Goal: Find specific page/section: Find specific page/section

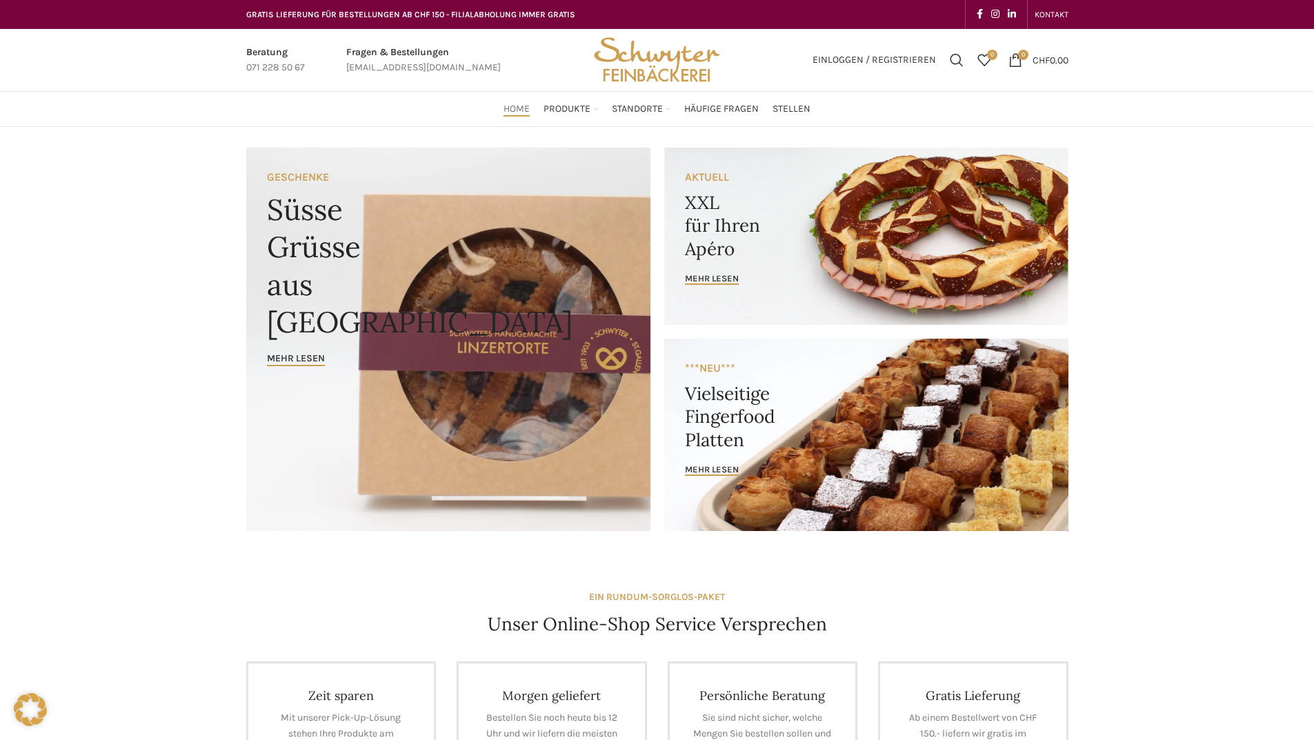
scroll to position [69, 0]
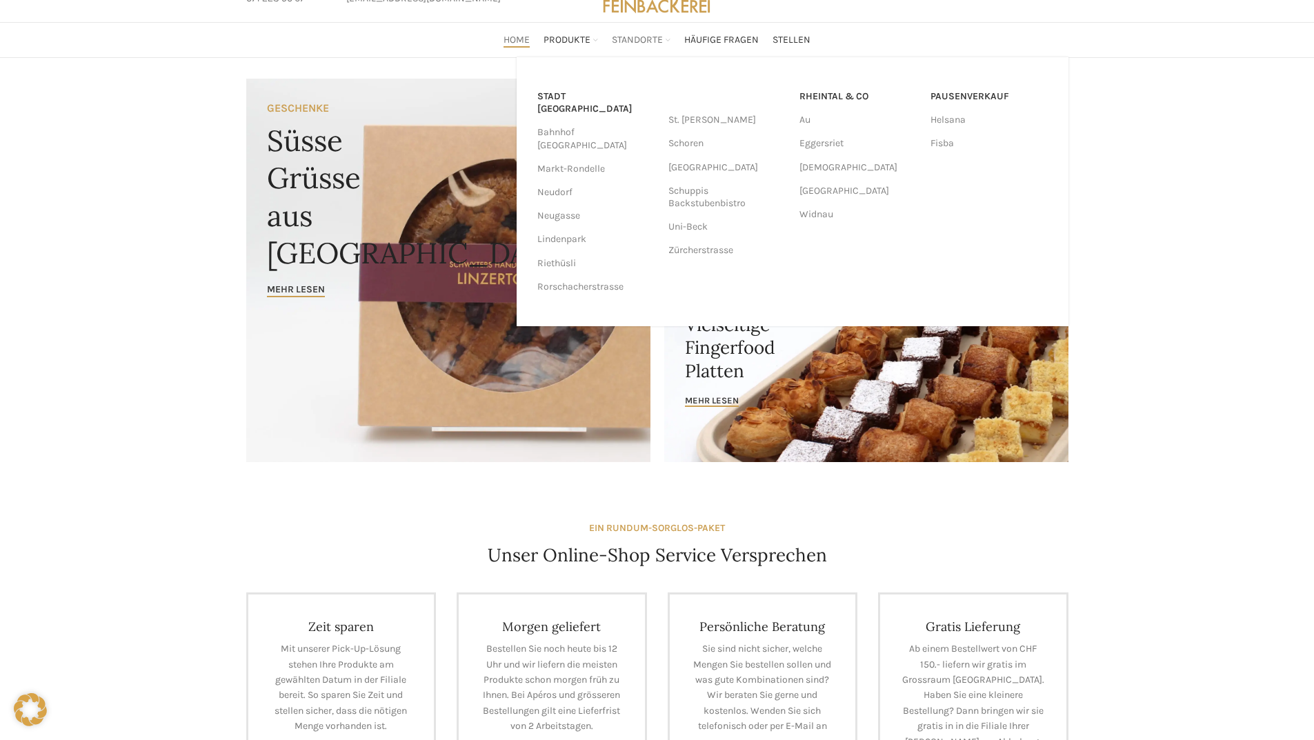
click at [636, 41] on span "Standorte" at bounding box center [637, 40] width 51 height 13
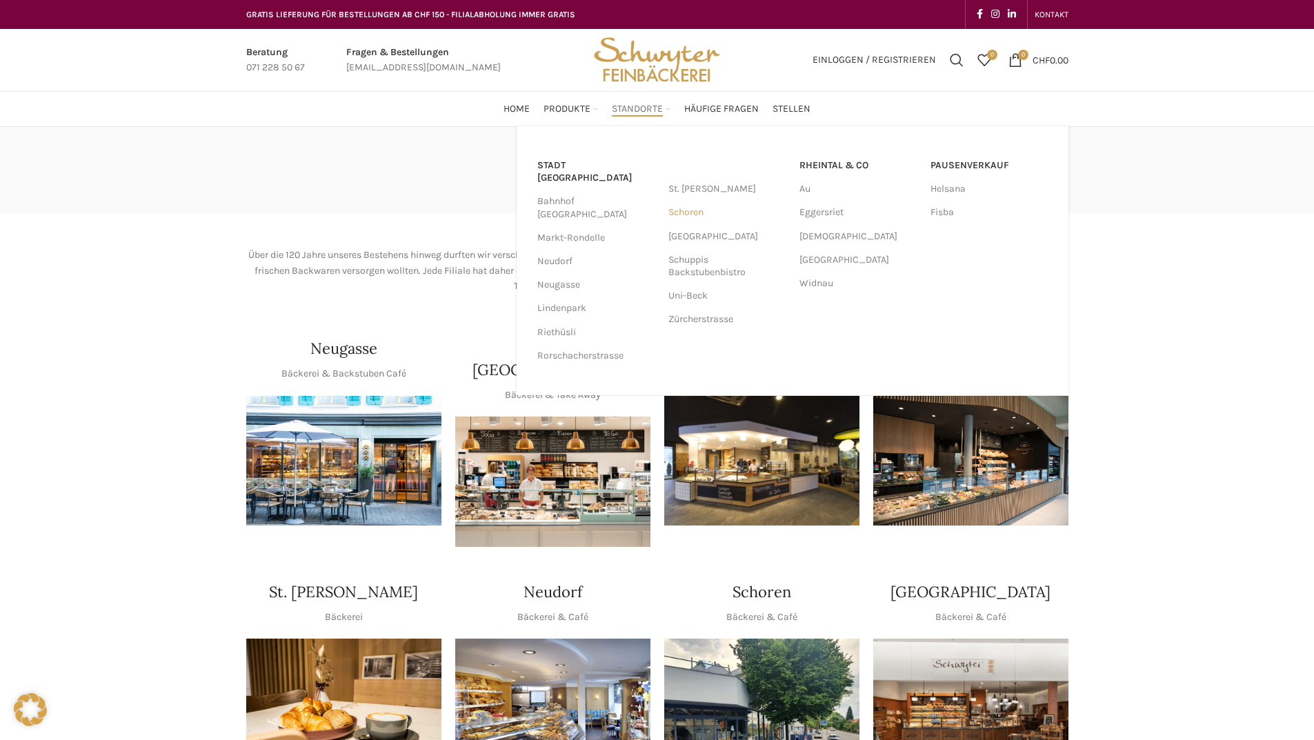
click at [685, 213] on link "Schoren" at bounding box center [726, 212] width 117 height 23
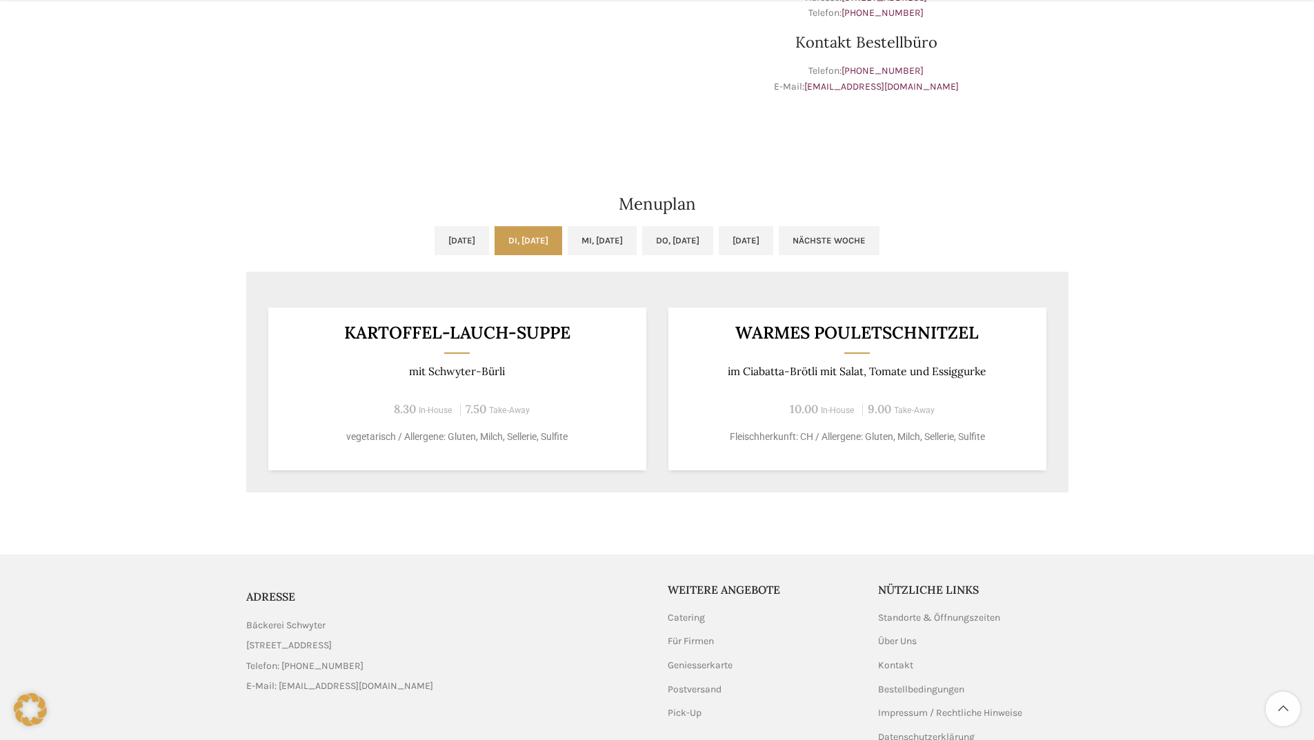
scroll to position [627, 0]
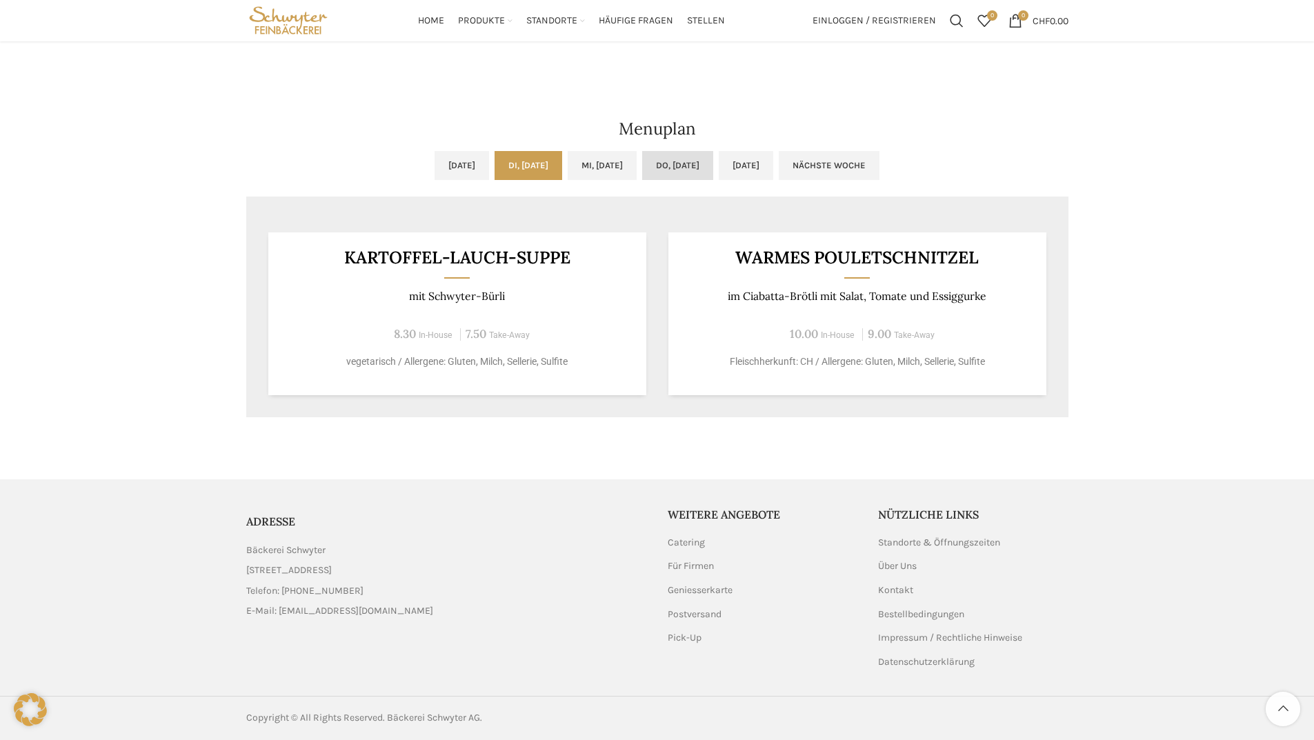
click at [713, 166] on link "Do, 09.10.2025" at bounding box center [677, 165] width 71 height 29
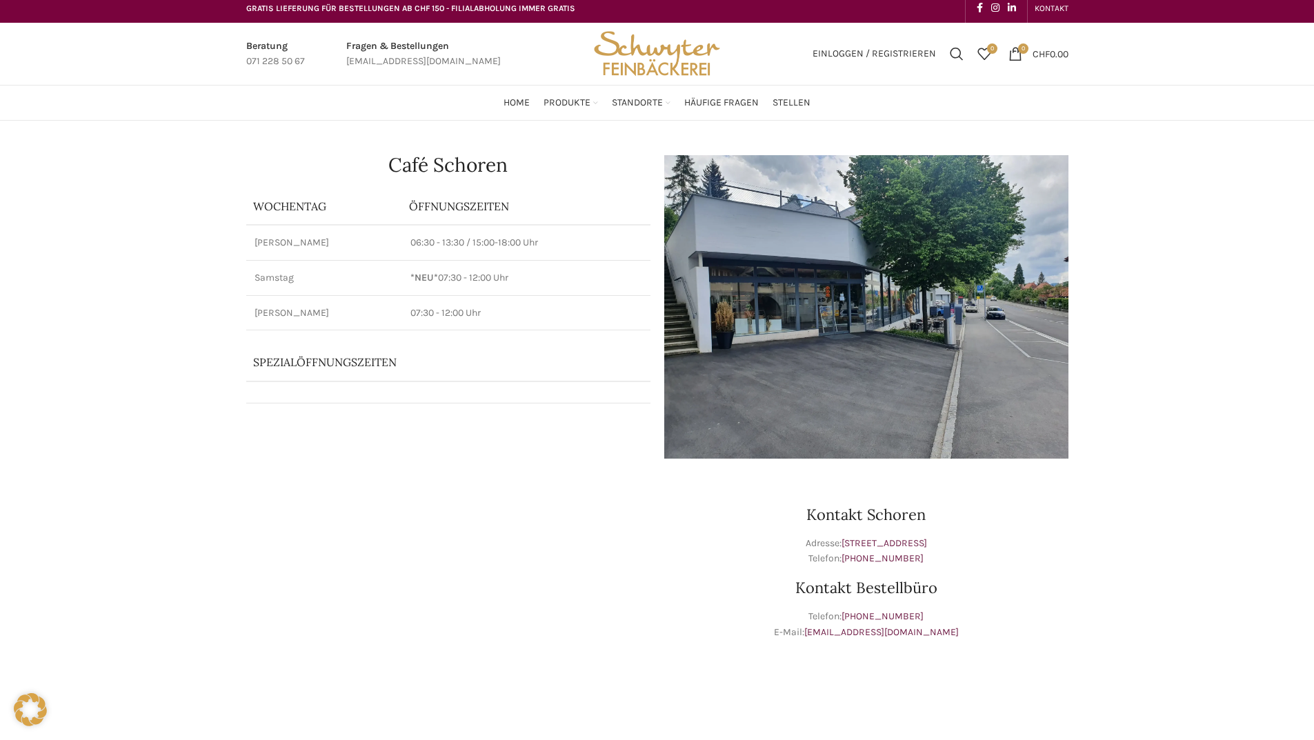
scroll to position [0, 0]
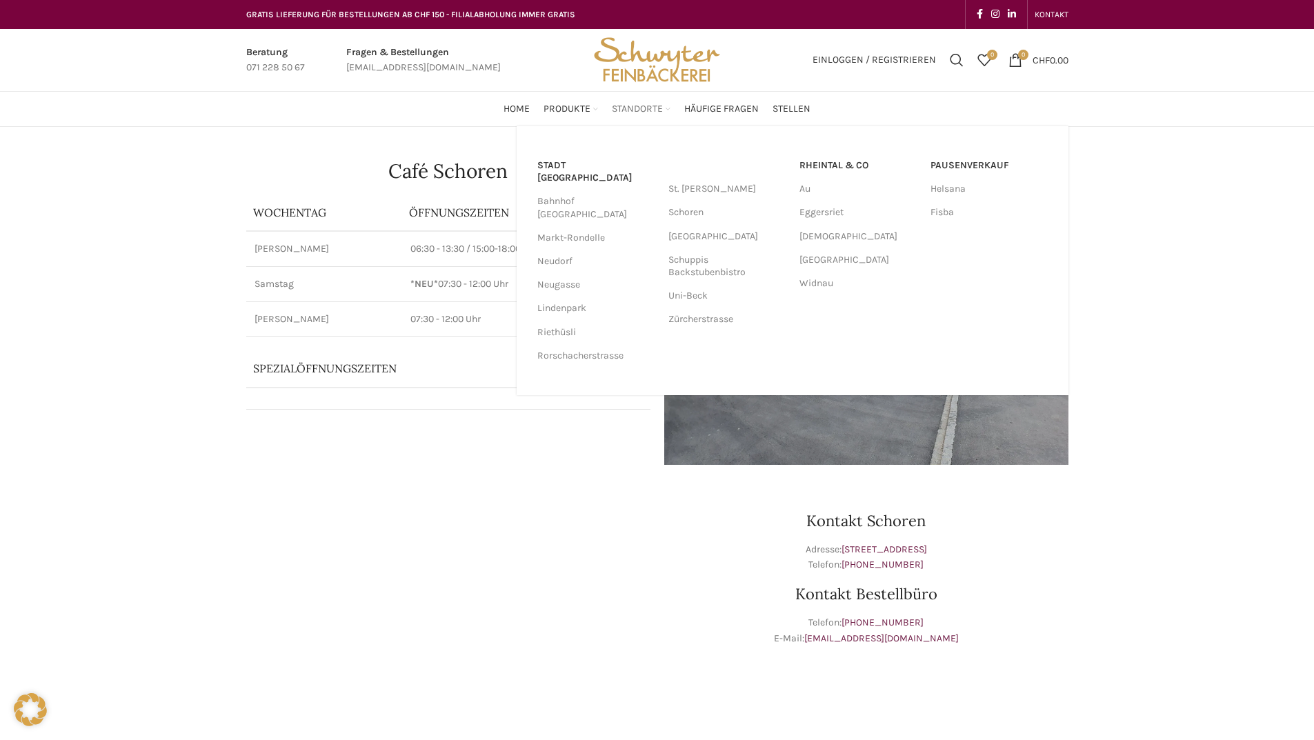
click at [661, 101] on link "Standorte" at bounding box center [641, 109] width 59 height 28
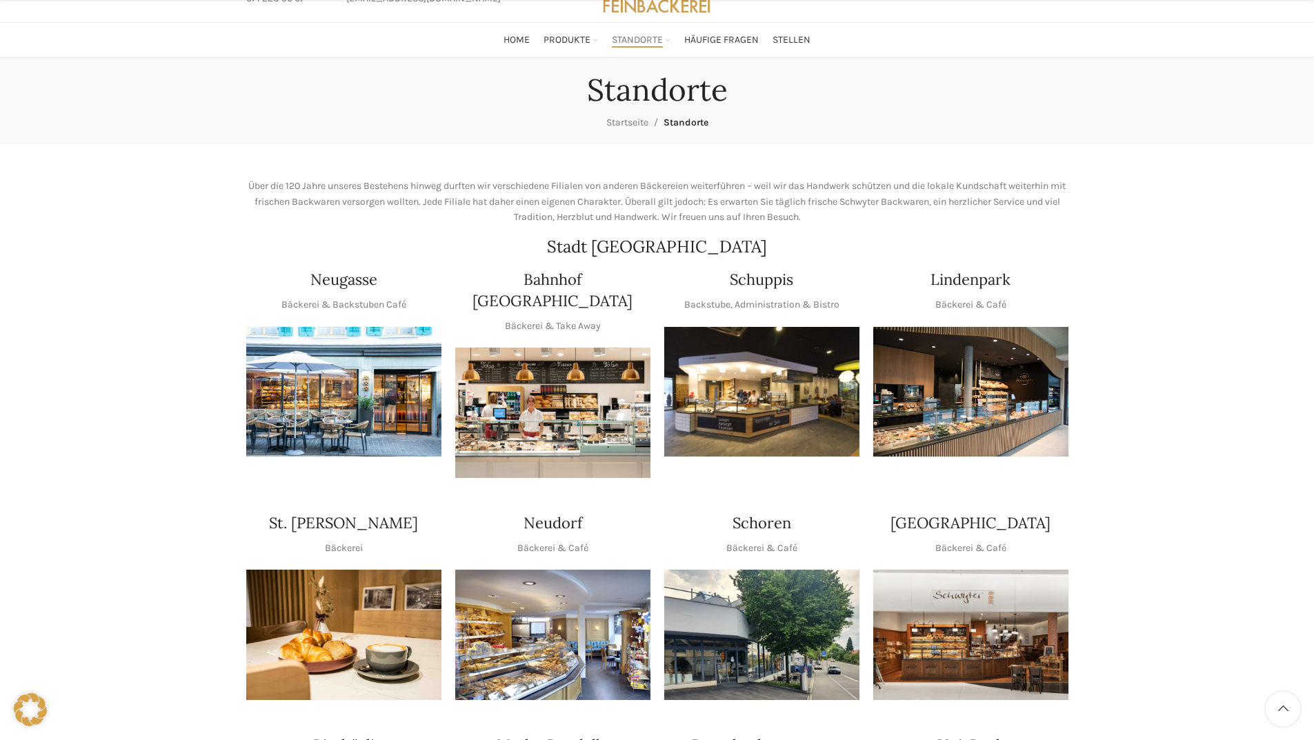
scroll to position [138, 0]
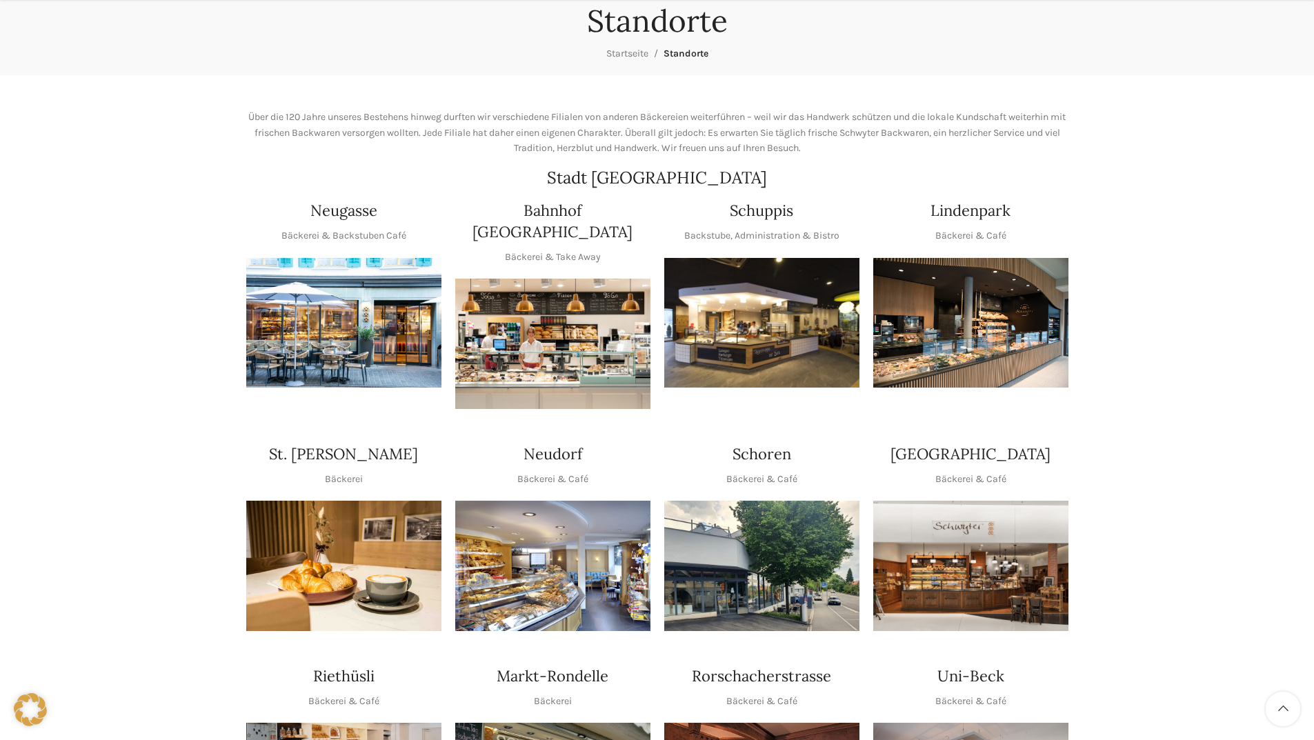
click at [774, 309] on img "1 / 1" at bounding box center [761, 323] width 195 height 130
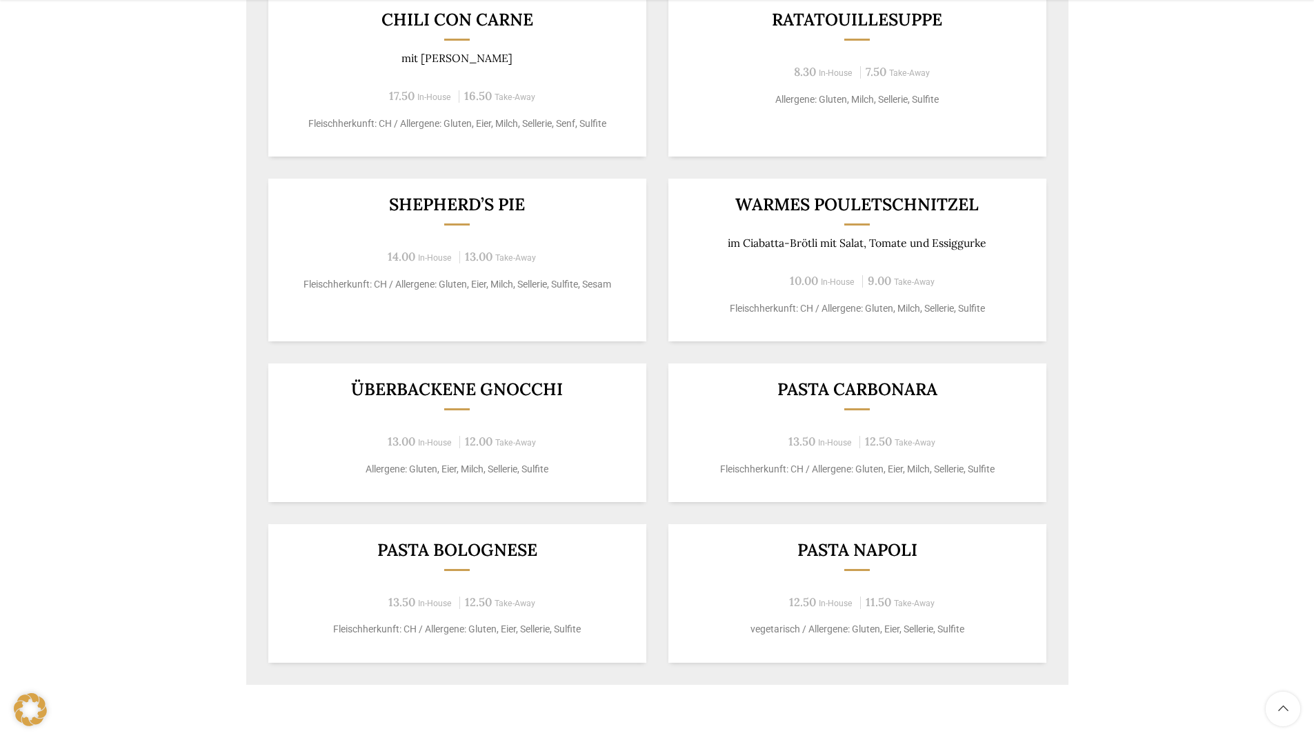
scroll to position [759, 0]
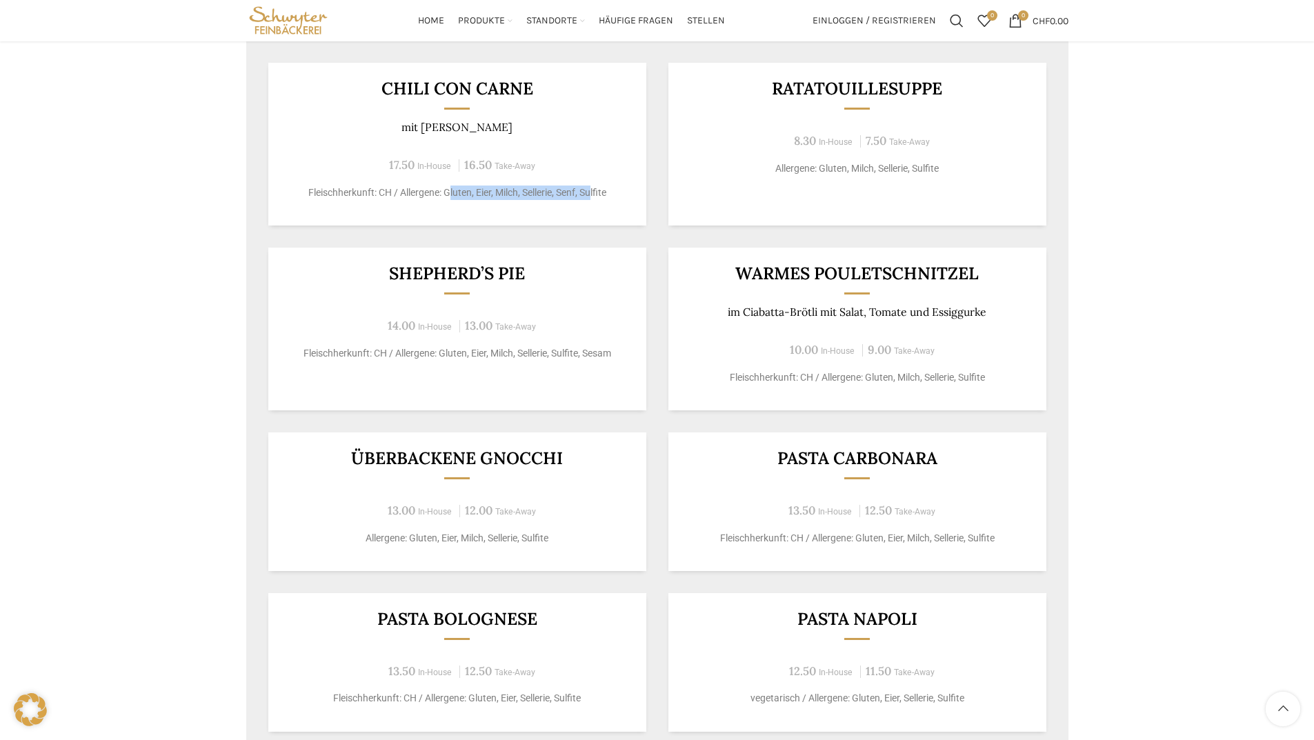
drag, startPoint x: 446, startPoint y: 185, endPoint x: 594, endPoint y: 209, distance: 149.4
click at [594, 209] on div "Chili con Carne mit Reis 17.50 In-House 16.50 Take-Away Fleischherkunft: CH / A…" at bounding box center [457, 144] width 378 height 163
click at [177, 272] on div "Backstubenbistro Schuppis Wochentag ÖFFNUNGSZEITEN [DATE][GEOGRAPHIC_DATA][DATE…" at bounding box center [657, 78] width 1314 height 1420
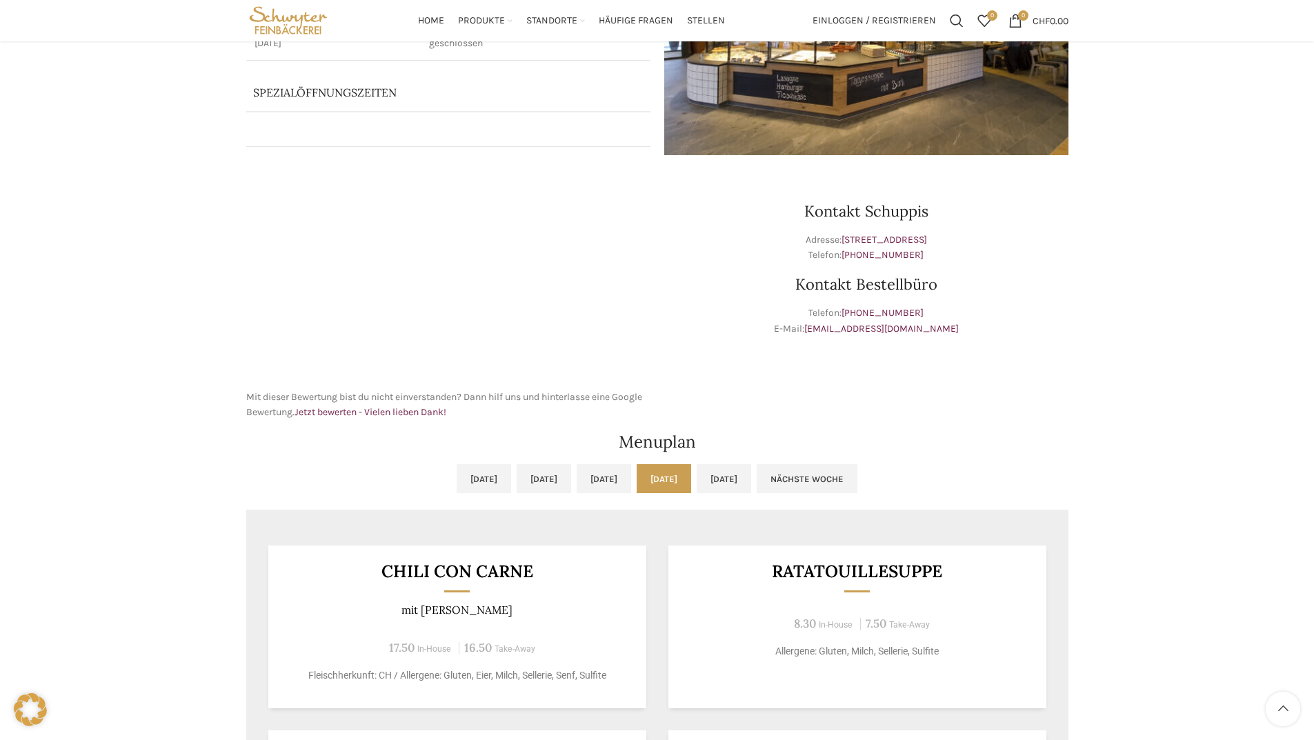
scroll to position [0, 0]
